Goal: Information Seeking & Learning: Find contact information

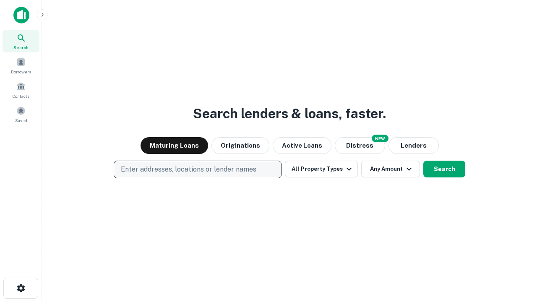
click at [197, 169] on p "Enter addresses, locations or lender names" at bounding box center [188, 169] width 135 height 10
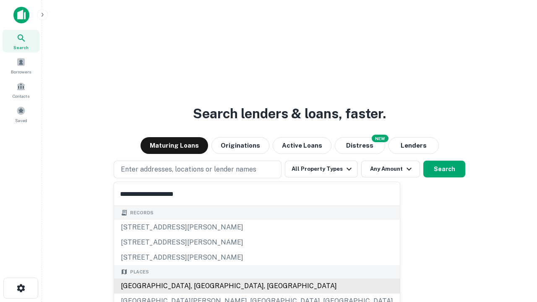
click at [200, 286] on div "[GEOGRAPHIC_DATA], [GEOGRAPHIC_DATA], [GEOGRAPHIC_DATA]" at bounding box center [257, 285] width 286 height 15
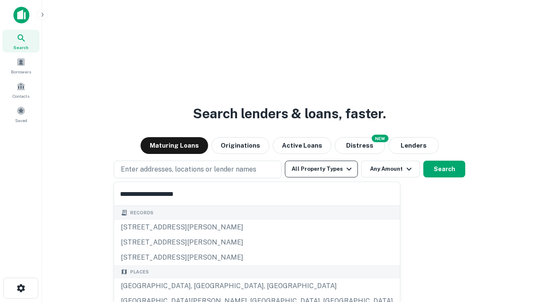
click at [321, 169] on button "All Property Types" at bounding box center [321, 169] width 73 height 17
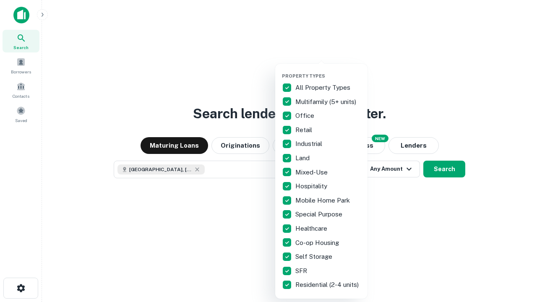
click at [328, 70] on button "button" at bounding box center [328, 70] width 92 height 0
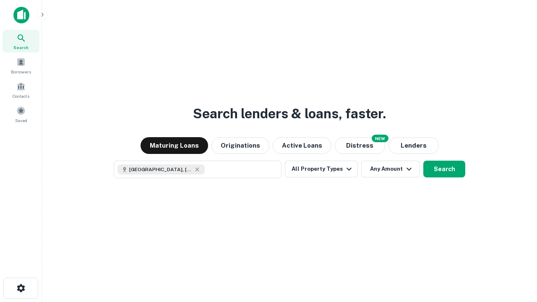
scroll to position [13, 0]
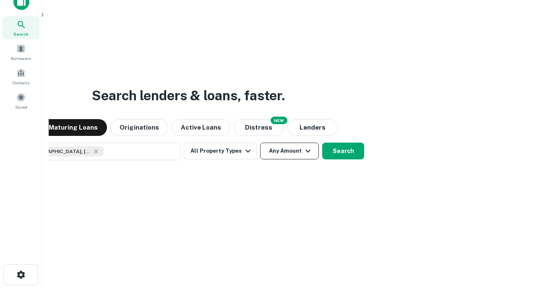
click at [260, 143] on button "Any Amount" at bounding box center [289, 151] width 59 height 17
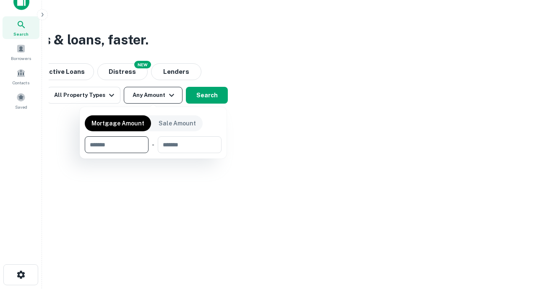
type input "*******"
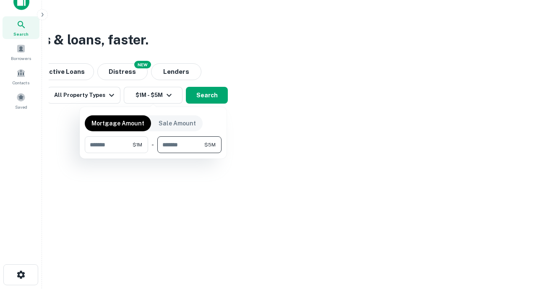
type input "*******"
click at [153, 153] on button "button" at bounding box center [153, 153] width 137 height 0
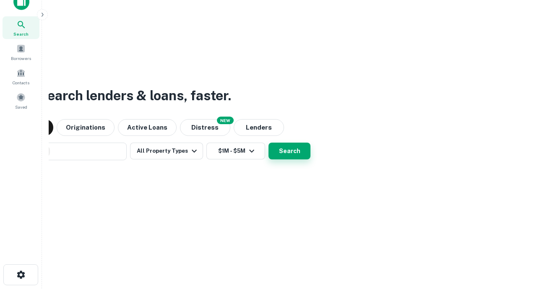
click at [268, 143] on button "Search" at bounding box center [289, 151] width 42 height 17
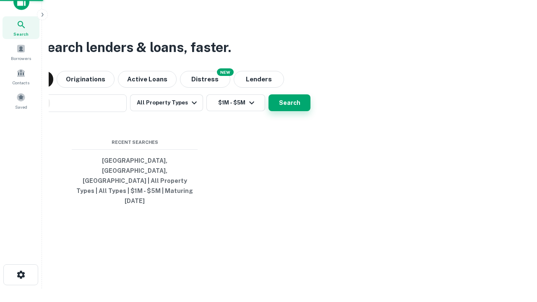
scroll to position [22, 237]
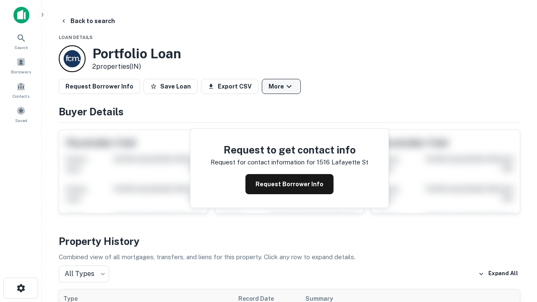
click at [281, 86] on button "More" at bounding box center [281, 86] width 39 height 15
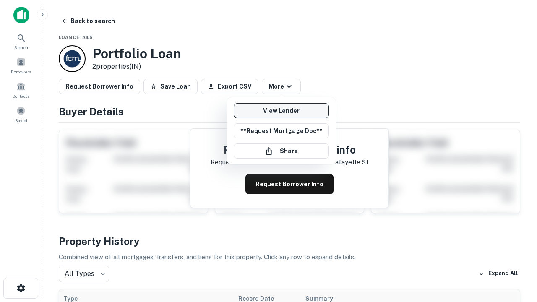
click at [281, 111] on link "View Lender" at bounding box center [281, 110] width 95 height 15
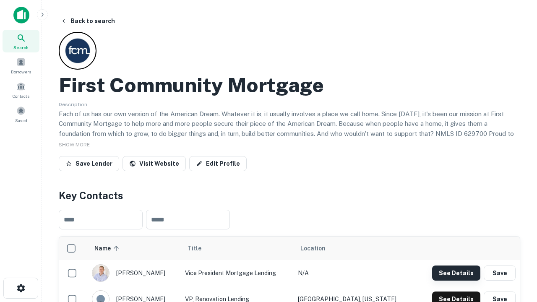
click at [456, 273] on button "See Details" at bounding box center [456, 272] width 48 height 15
click at [21, 288] on icon "button" at bounding box center [21, 288] width 10 height 10
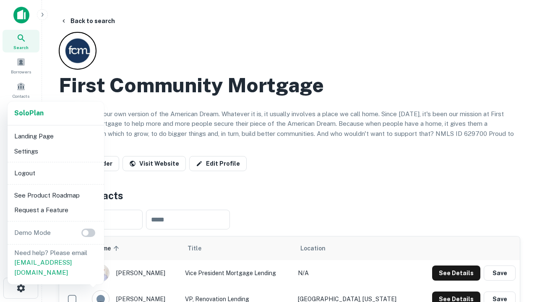
click at [55, 173] on li "Logout" at bounding box center [56, 173] width 90 height 15
